Goal: Navigation & Orientation: Find specific page/section

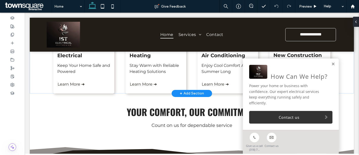
click at [331, 66] on link at bounding box center [333, 64] width 4 height 4
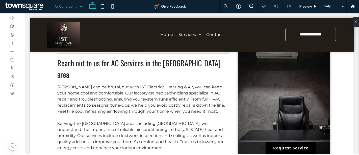
scroll to position [77, 0]
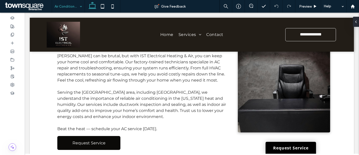
click at [78, 4] on div "Air Conditioning" at bounding box center [68, 6] width 33 height 13
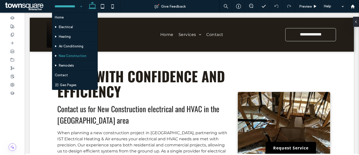
click at [78, 4] on div "Home Electrical Heating Air Conditioning New Construction Remodels Contact Geo …" at bounding box center [68, 6] width 33 height 13
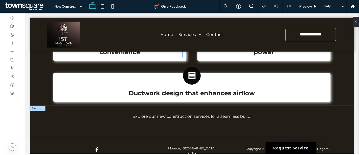
scroll to position [369, 0]
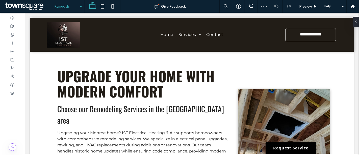
click at [72, 7] on input at bounding box center [67, 6] width 25 height 13
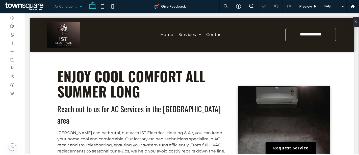
click at [72, 10] on input at bounding box center [67, 6] width 25 height 13
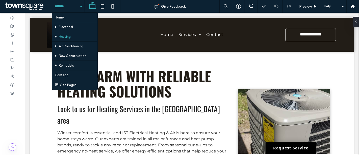
click at [70, 6] on input at bounding box center [67, 6] width 25 height 13
